Goal: Task Accomplishment & Management: Use online tool/utility

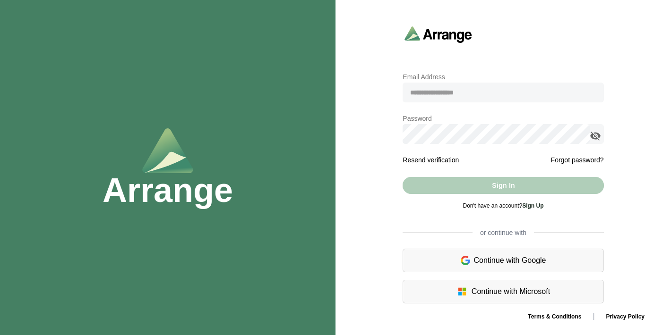
type input "**********"
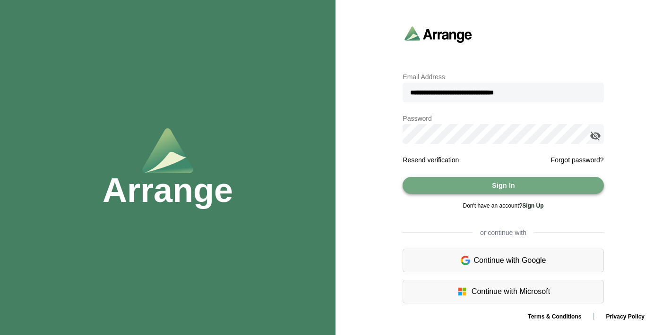
click at [523, 186] on button "Sign In" at bounding box center [502, 185] width 201 height 17
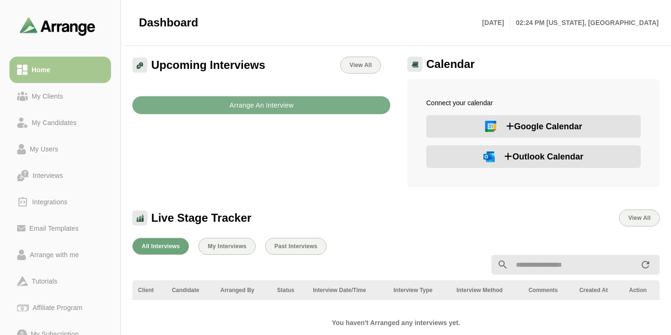
click at [516, 155] on span "Outlook Calendar" at bounding box center [543, 156] width 79 height 13
